Goal: Task Accomplishment & Management: Manage account settings

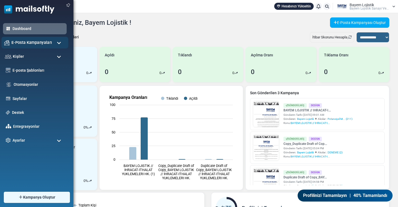
click at [30, 43] on span "E-Posta Kampanyaları" at bounding box center [31, 42] width 41 height 6
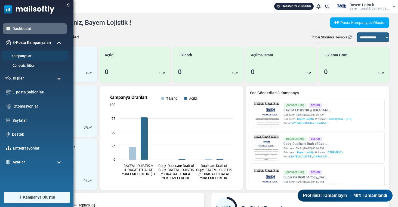
click at [25, 55] on link "Kampanyalar" at bounding box center [33, 56] width 65 height 5
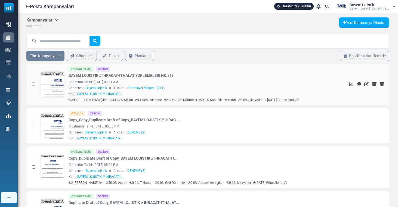
click at [48, 82] on link at bounding box center [52, 100] width 23 height 56
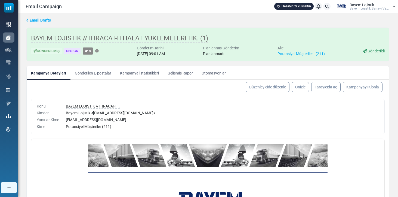
click at [100, 71] on link "Gönderilen E-postalar" at bounding box center [93, 73] width 45 height 14
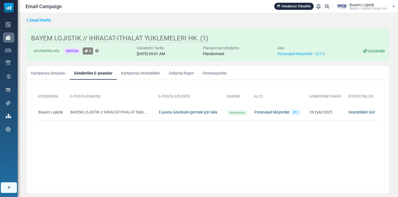
click at [139, 70] on link "Kampanya İstatistikleri" at bounding box center [141, 73] width 48 height 14
click at [138, 74] on div at bounding box center [199, 98] width 398 height 197
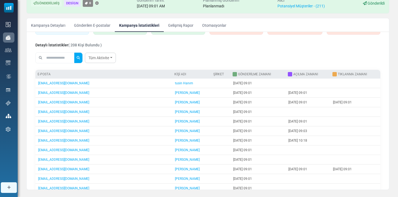
scroll to position [45, 0]
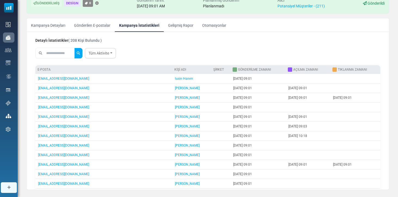
click at [57, 51] on input "text" at bounding box center [59, 53] width 29 height 10
click at [82, 53] on button "submit" at bounding box center [78, 53] width 8 height 10
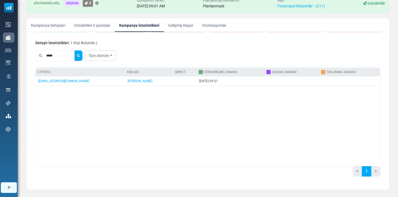
scroll to position [42, 0]
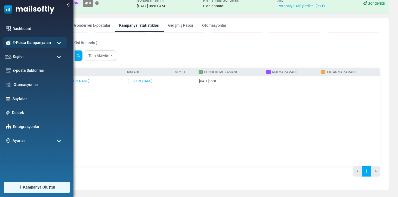
drag, startPoint x: 57, startPoint y: 55, endPoint x: 11, endPoint y: 50, distance: 46.8
click at [11, 50] on body "Mailsoftly Hesabınızı Yükseltin Bildirimler Bayem Lojistik Bayem Loji̇sti̇k San…" at bounding box center [199, 79] width 398 height 255
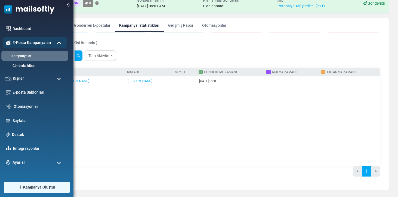
type input "*****"
click at [82, 56] on button "submit" at bounding box center [78, 55] width 8 height 10
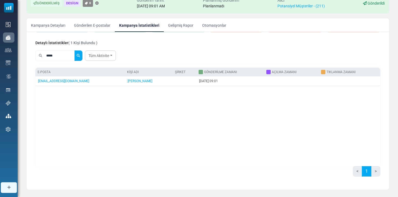
drag, startPoint x: 66, startPoint y: 55, endPoint x: 46, endPoint y: 54, distance: 20.5
click at [46, 54] on input "*****" at bounding box center [59, 55] width 29 height 10
click at [82, 56] on button "submit" at bounding box center [78, 55] width 8 height 10
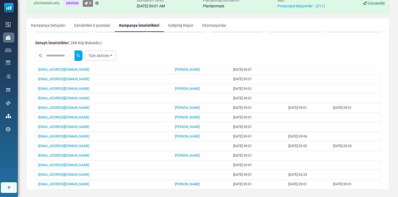
scroll to position [198, 0]
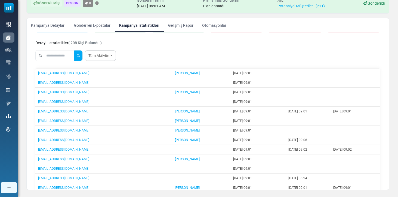
click at [185, 28] on link "Gelişmiş Rapor" at bounding box center [181, 25] width 34 height 14
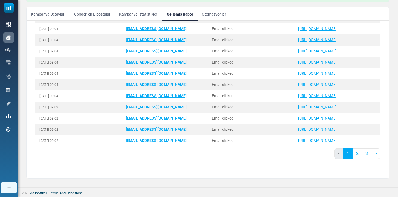
scroll to position [299, 0]
click at [356, 152] on link "2" at bounding box center [358, 153] width 10 height 10
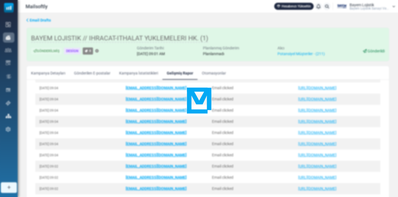
scroll to position [0, 0]
